Goal: Navigation & Orientation: Find specific page/section

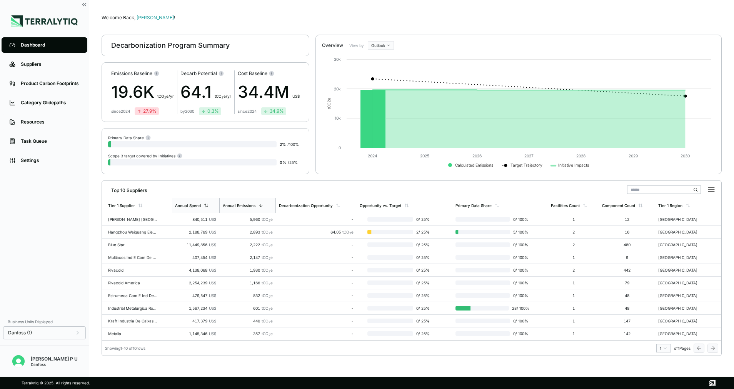
click at [203, 205] on div "Annual Spend" at bounding box center [191, 205] width 33 height 5
click at [204, 224] on td "11,449,856 US$" at bounding box center [196, 219] width 48 height 13
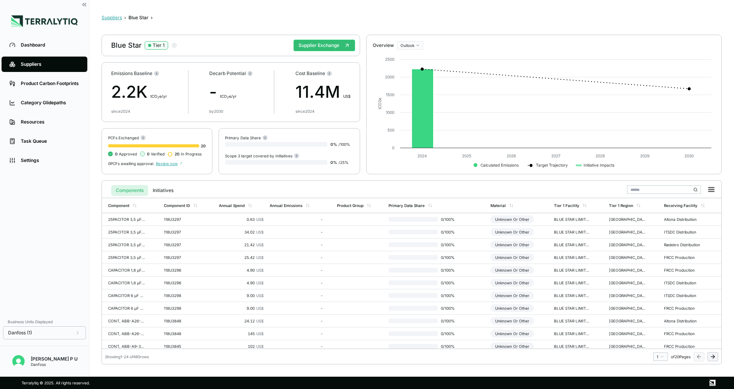
click at [116, 18] on button "Suppliers" at bounding box center [112, 18] width 20 height 6
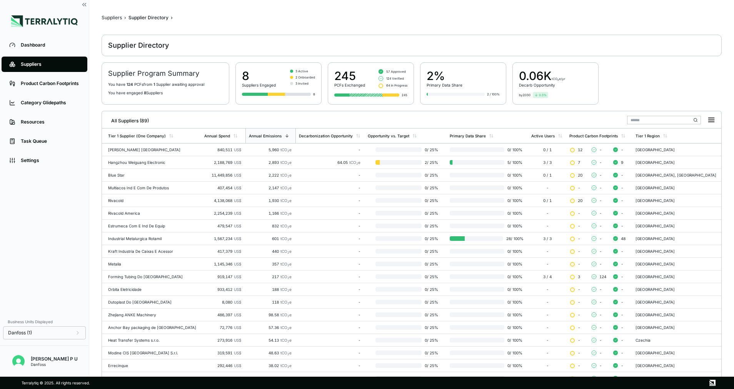
click at [120, 19] on div "Suppliers" at bounding box center [112, 18] width 20 height 6
click at [109, 18] on div "Suppliers" at bounding box center [112, 18] width 20 height 6
drag, startPoint x: 681, startPoint y: 9, endPoint x: 689, endPoint y: 10, distance: 8.1
click at [682, 10] on main "Suppliers › Supplier Directory › Supplier Directory Supplier Program Summary Yo…" at bounding box center [411, 188] width 645 height 377
